Goal: Find specific page/section: Find specific page/section

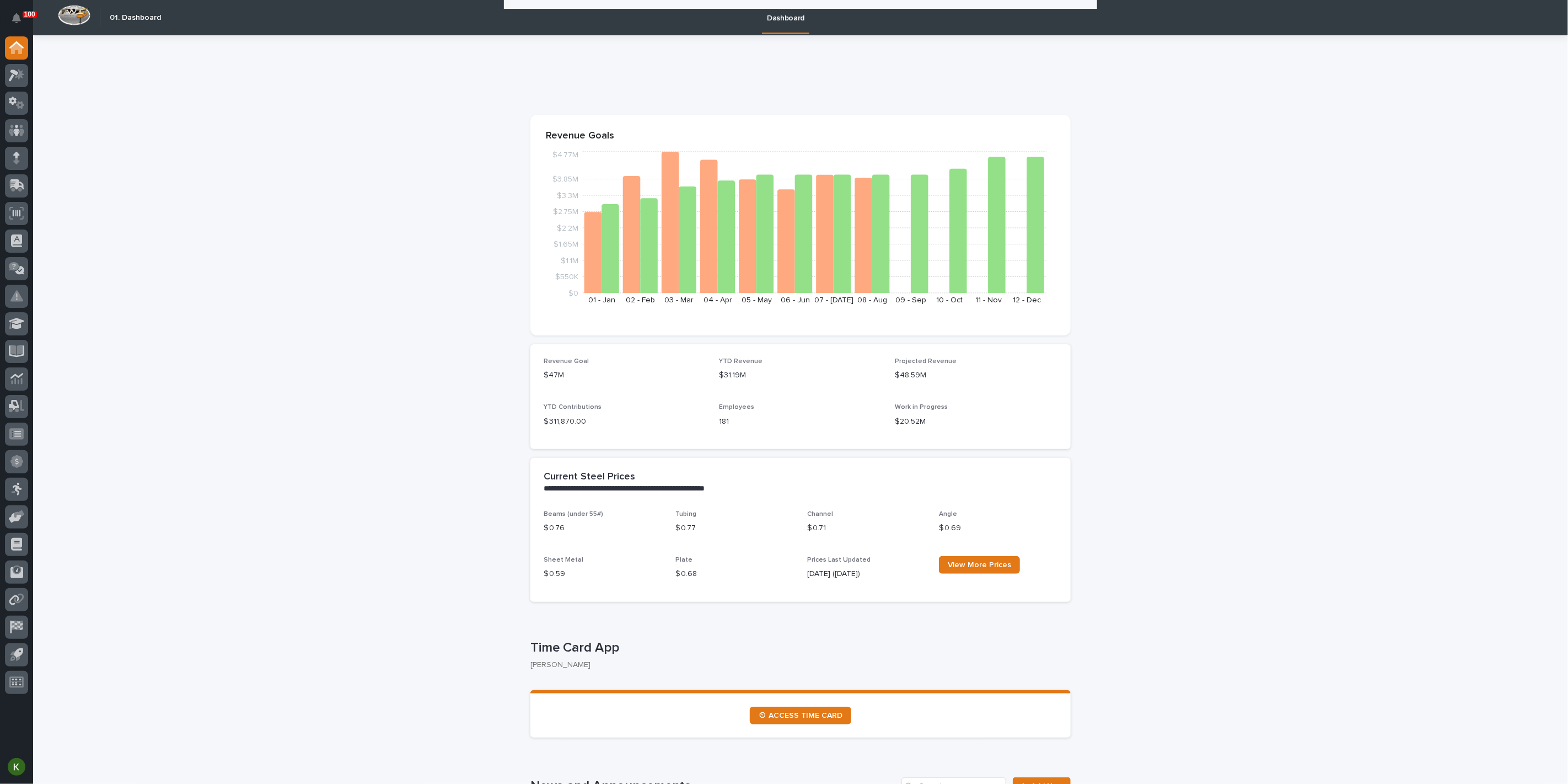
scroll to position [122, 0]
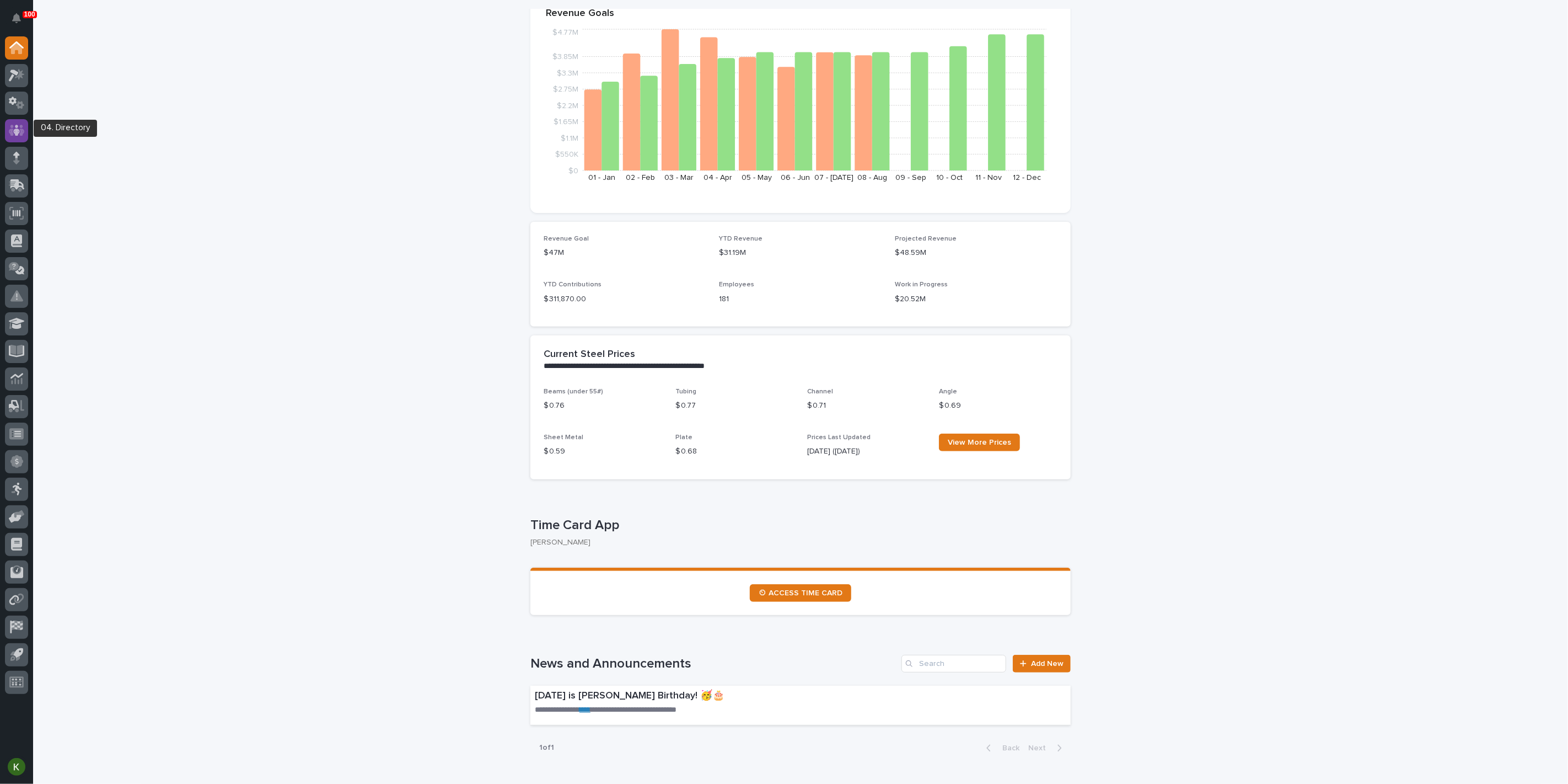
click at [15, 135] on icon at bounding box center [17, 130] width 7 height 11
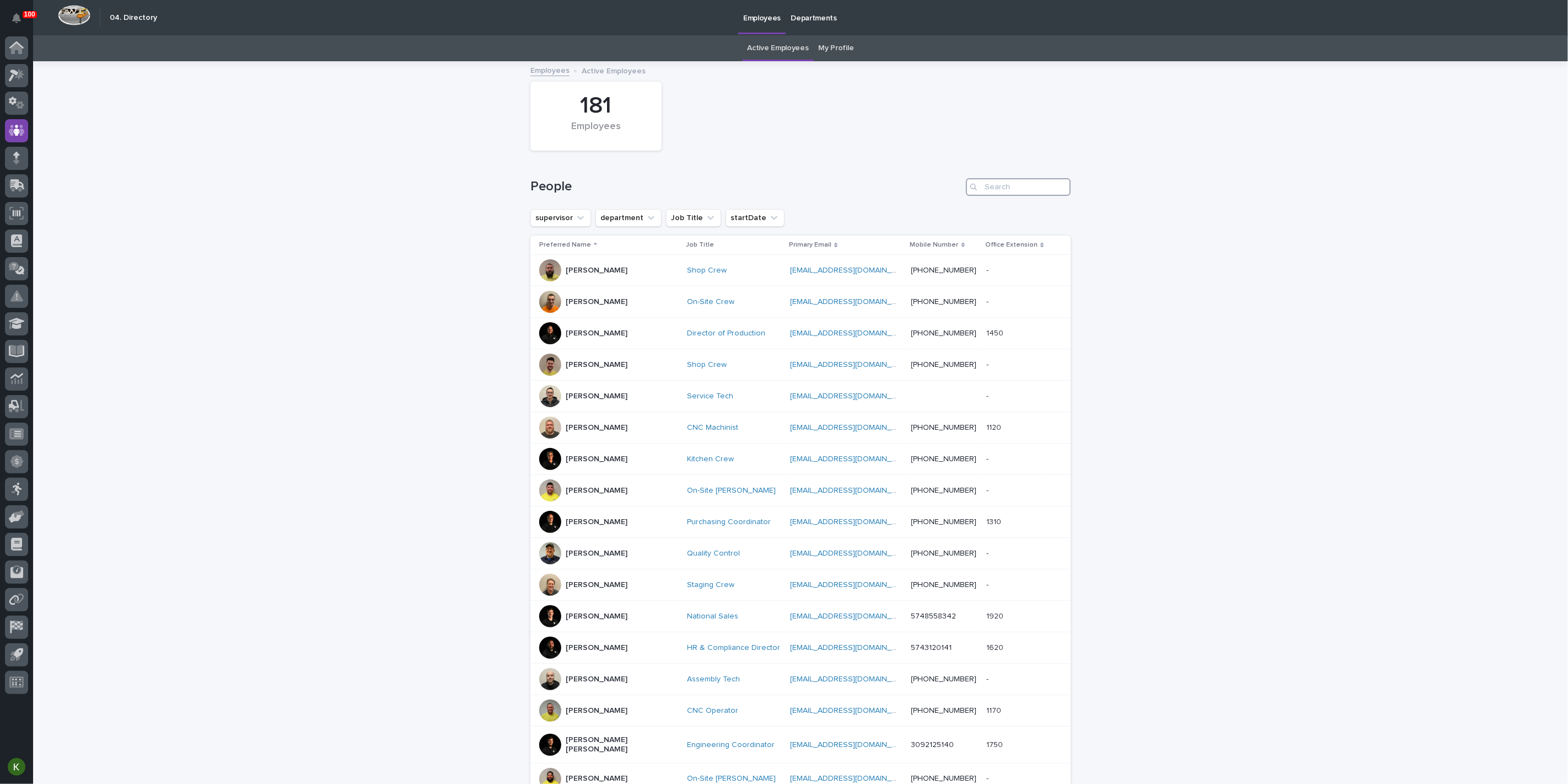
click at [1002, 196] on input "Search" at bounding box center [1018, 187] width 105 height 18
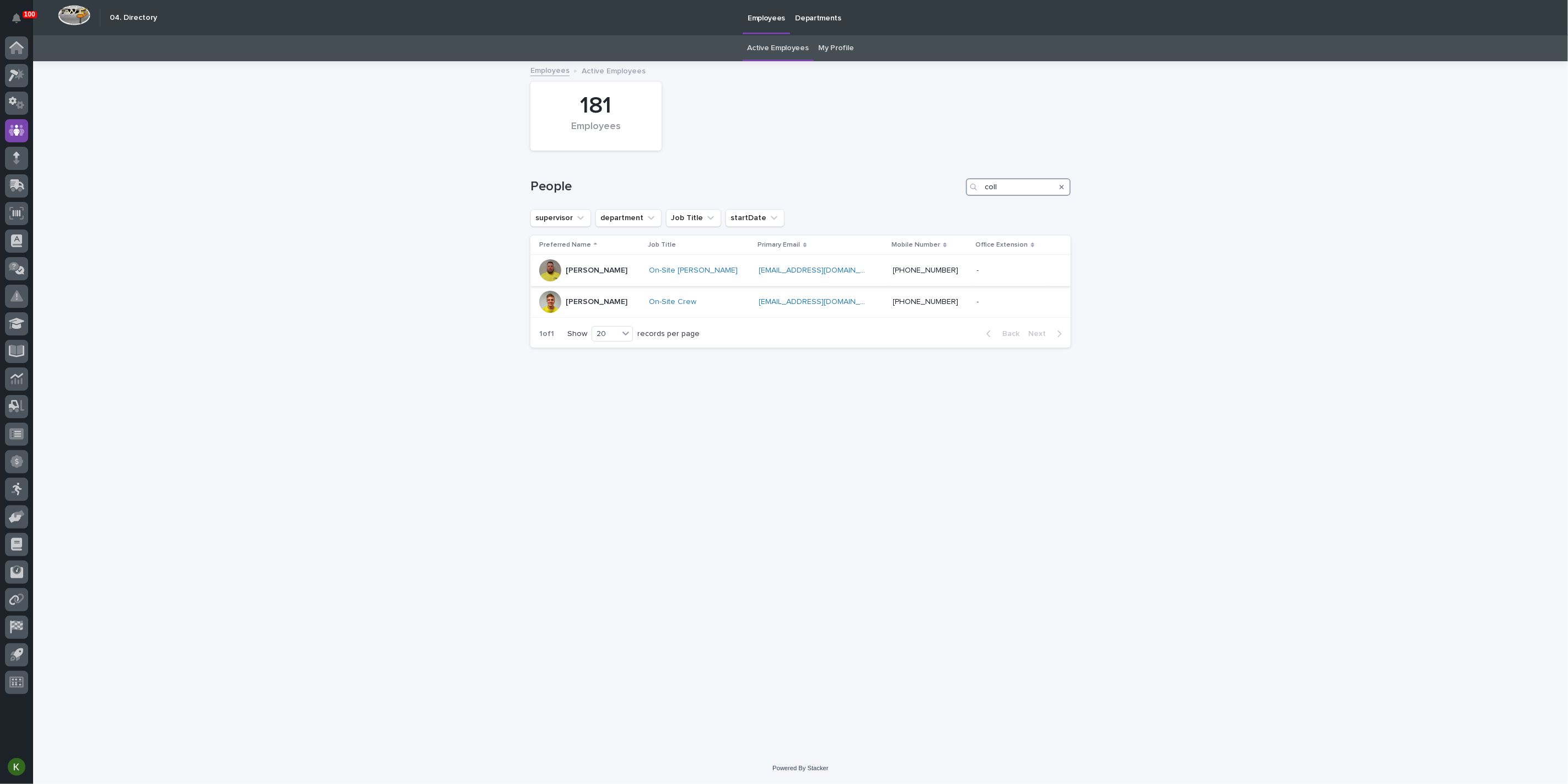
type input "coll"
click at [640, 281] on div "[PERSON_NAME]" at bounding box center [590, 270] width 101 height 22
